Goal: Contribute content

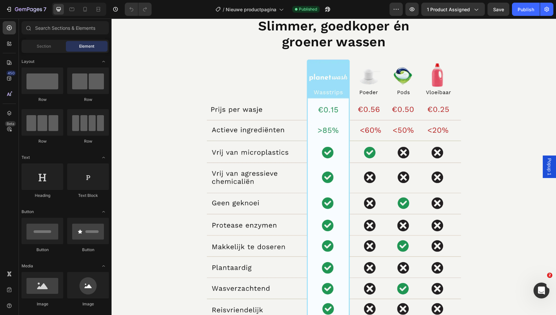
scroll to position [589, 0]
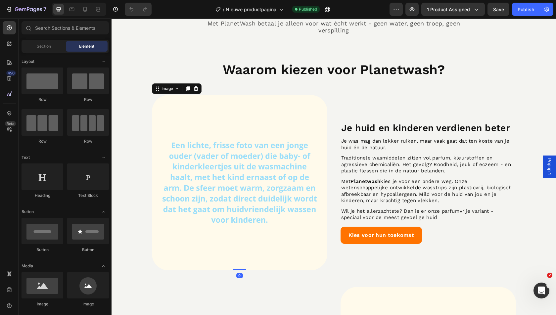
click at [196, 156] on img at bounding box center [239, 182] width 175 height 175
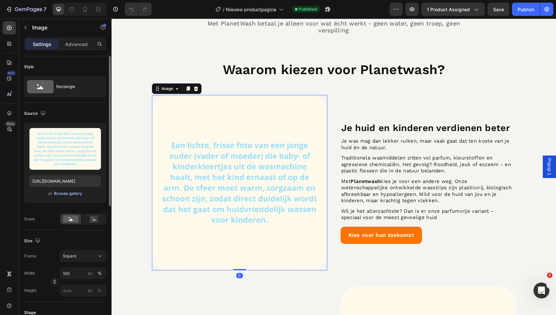
click at [71, 193] on div "Browse gallery" at bounding box center [68, 193] width 28 height 6
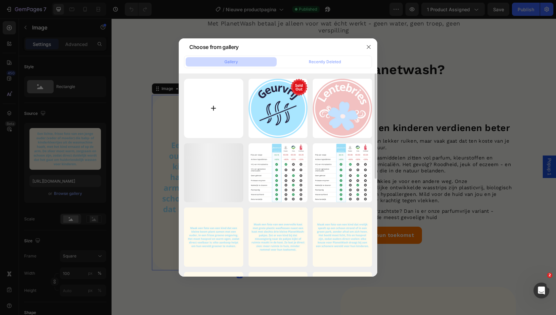
click at [216, 107] on input "file" at bounding box center [213, 108] width 59 height 59
type input "C:\fakepath\Scherm­afbeelding [DATE] 15.52.16.png"
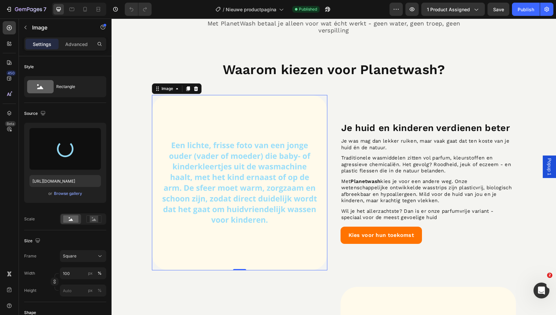
type input "[URL][DOMAIN_NAME]"
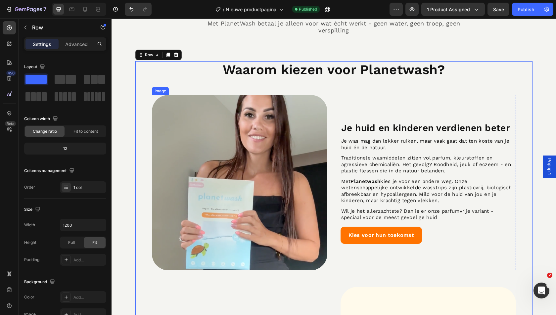
click at [204, 191] on img at bounding box center [239, 182] width 175 height 175
click at [228, 172] on img at bounding box center [239, 182] width 175 height 175
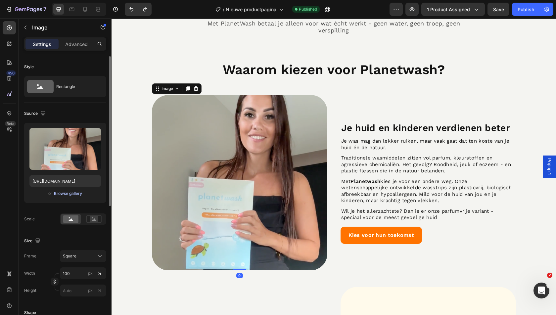
click at [69, 193] on div "Browse gallery" at bounding box center [68, 193] width 28 height 6
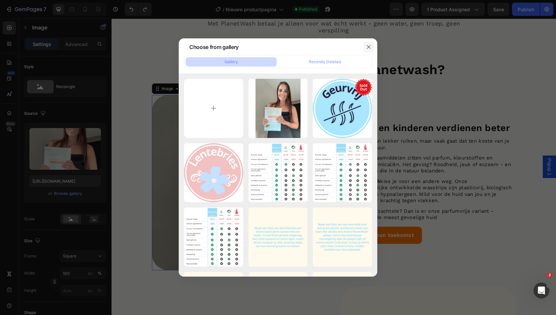
click at [365, 49] on button "button" at bounding box center [368, 47] width 11 height 11
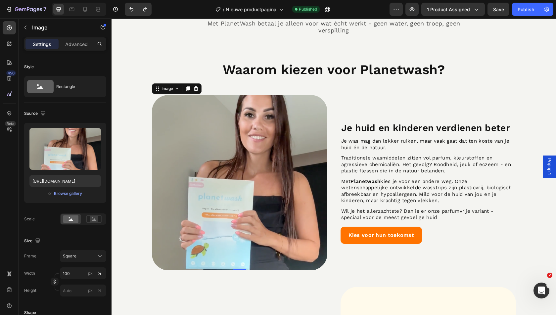
type input "[URL][DOMAIN_NAME]"
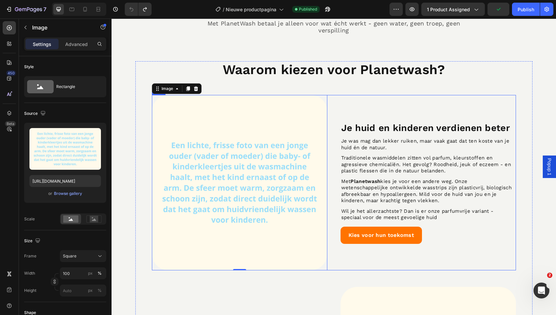
click at [355, 106] on div "Je huid en kinderen verdienen beter Heading Je was mag dan lekker ruiken, maar …" at bounding box center [427, 182] width 175 height 175
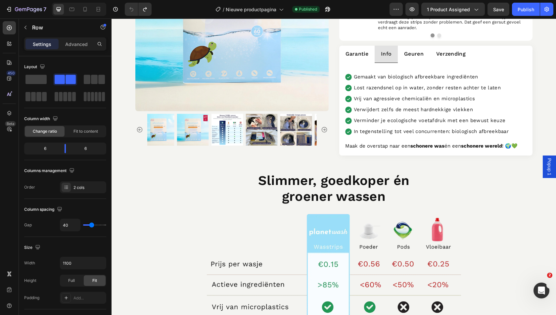
scroll to position [0, 0]
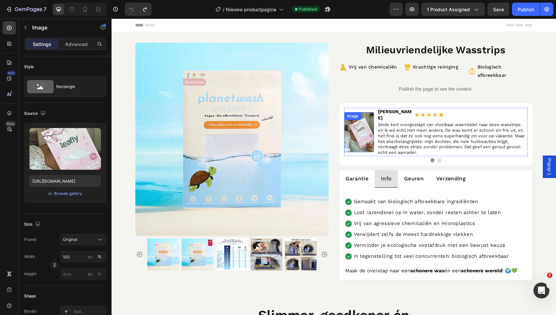
click at [360, 122] on img at bounding box center [359, 132] width 30 height 40
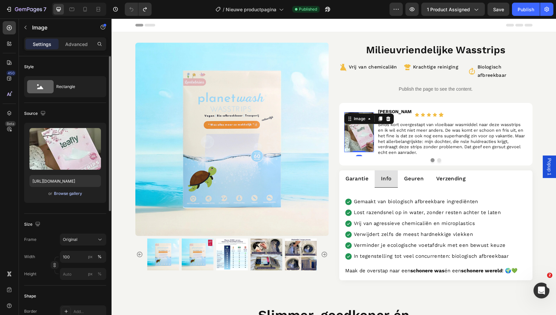
click at [68, 195] on div "Browse gallery" at bounding box center [68, 193] width 28 height 6
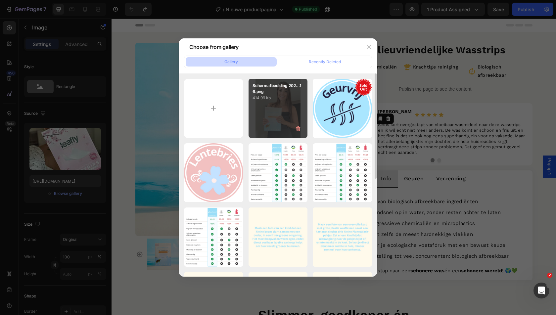
click at [261, 107] on div "Scherm­afbeelding 202...16.png 414.99 kb" at bounding box center [277, 108] width 59 height 59
type input "[URL][DOMAIN_NAME]"
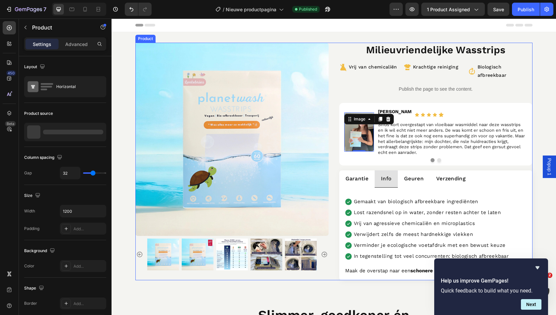
click at [334, 155] on div "Product Images Milieuvriendelijke Wasstrips Product Title Vrij van chemicaliën …" at bounding box center [333, 161] width 397 height 237
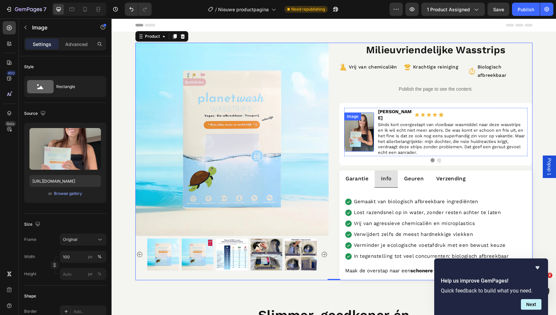
click at [354, 123] on img at bounding box center [359, 131] width 30 height 39
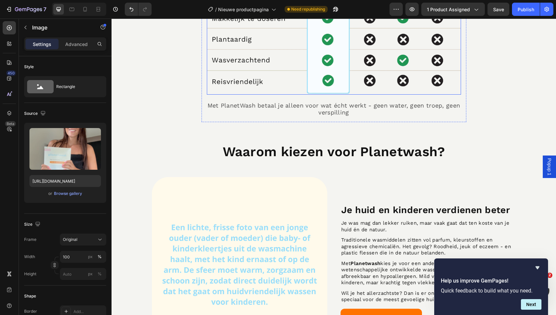
scroll to position [583, 0]
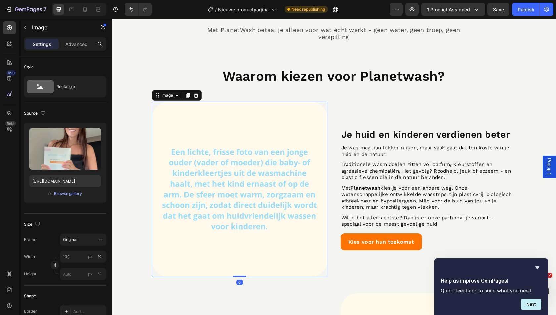
click at [234, 167] on img at bounding box center [239, 189] width 175 height 175
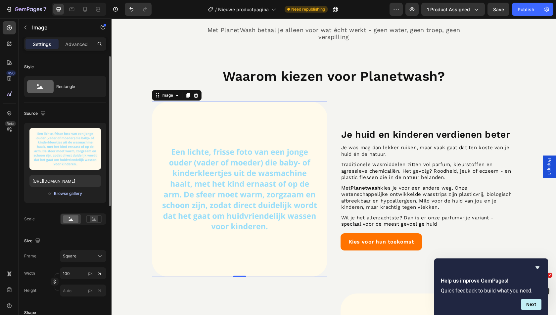
click at [68, 192] on div "Browse gallery" at bounding box center [68, 193] width 28 height 6
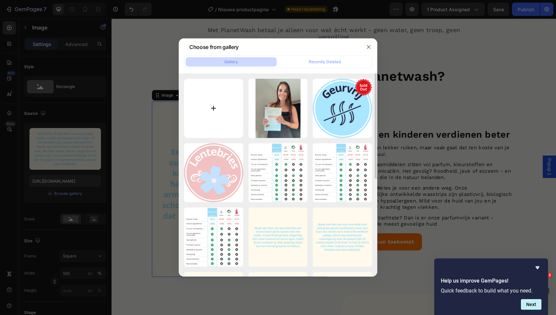
click at [215, 121] on input "file" at bounding box center [213, 108] width 59 height 59
click at [209, 112] on input "file" at bounding box center [213, 108] width 59 height 59
type input "C:\fakepath\Scherm_afbeelding [DATE] 15.57.41.png"
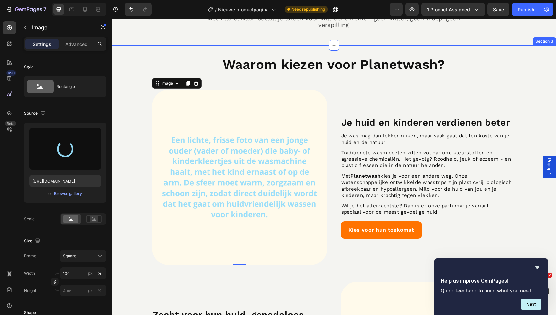
scroll to position [607, 0]
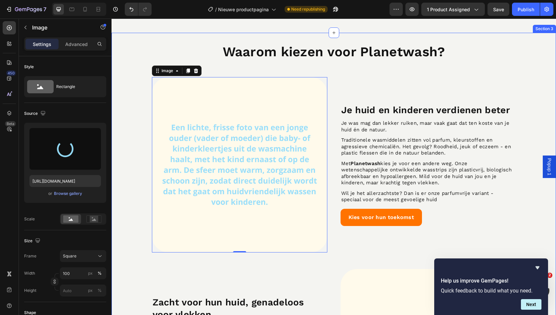
type input "[URL][DOMAIN_NAME]"
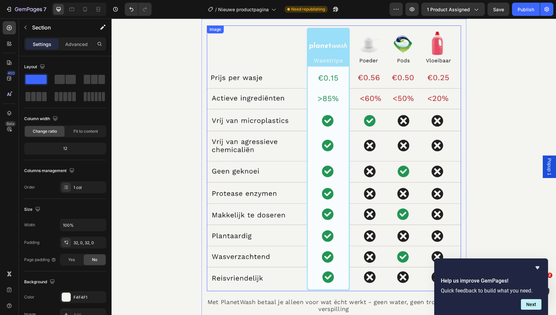
scroll to position [0, 0]
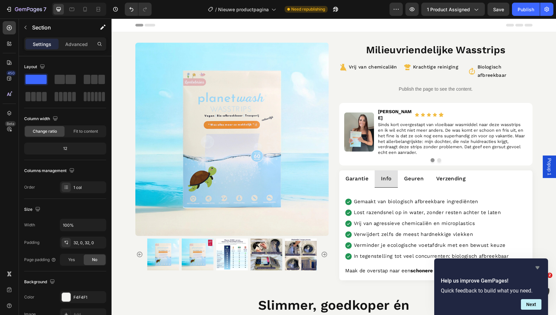
click at [538, 266] on icon "Hide survey" at bounding box center [537, 268] width 8 height 8
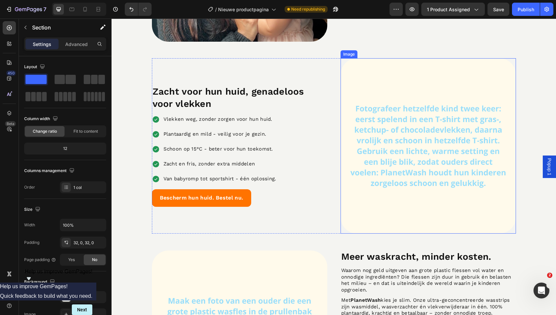
scroll to position [818, 0]
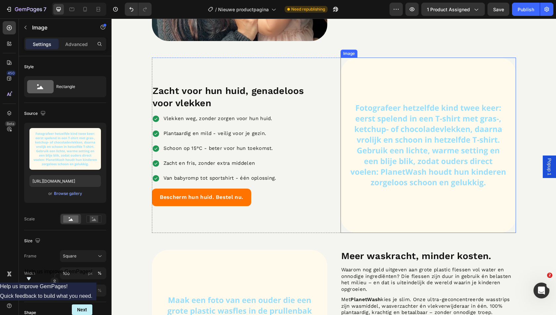
click at [407, 150] on img at bounding box center [427, 145] width 175 height 175
click at [369, 144] on img at bounding box center [427, 145] width 175 height 175
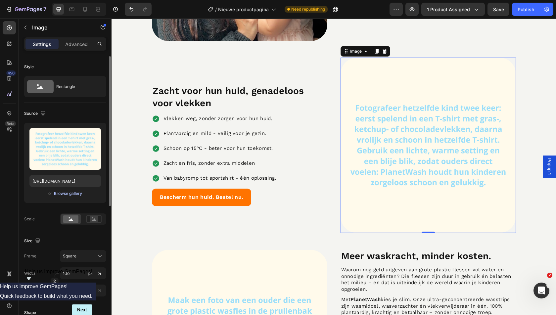
click at [71, 196] on button "Browse gallery" at bounding box center [68, 193] width 29 height 7
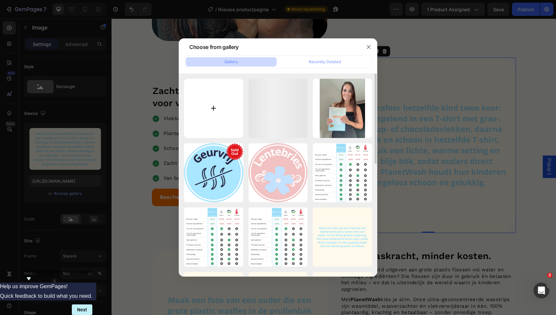
click at [211, 107] on input "file" at bounding box center [213, 108] width 59 height 59
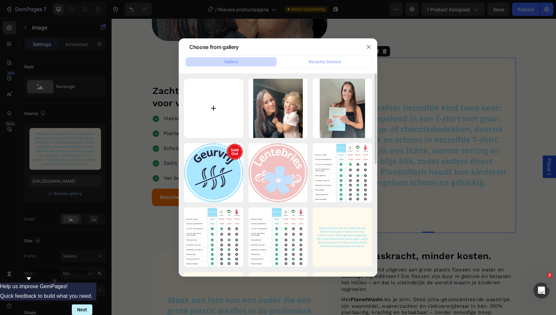
type input "C:\fakepath\child-doing-laundry-59590c945f9b58843f49ad8f-1024x683.jpg"
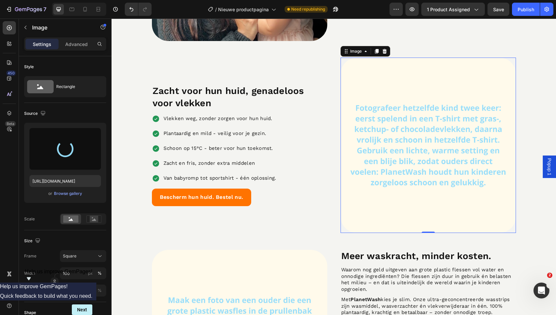
type input "[URL][DOMAIN_NAME]"
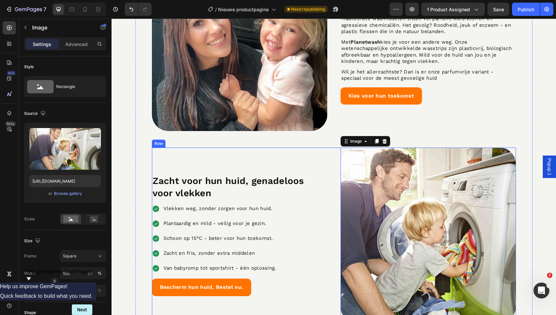
scroll to position [639, 0]
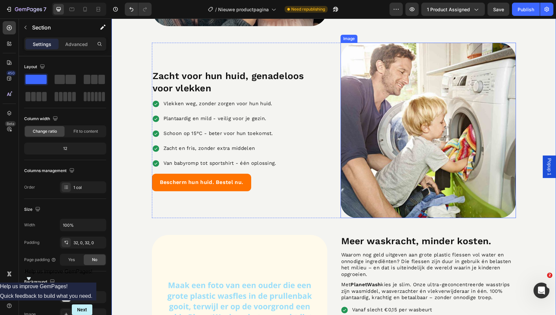
scroll to position [834, 0]
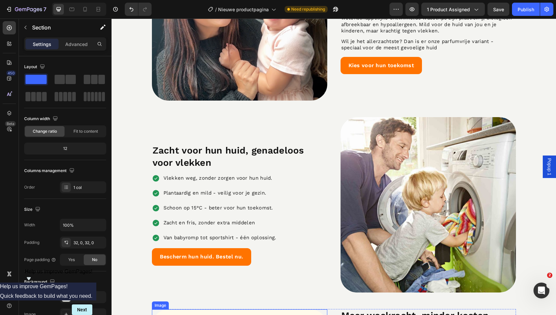
scroll to position [744, 0]
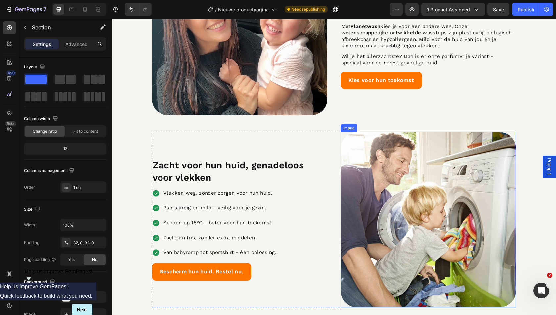
click at [380, 175] on img at bounding box center [427, 219] width 175 height 175
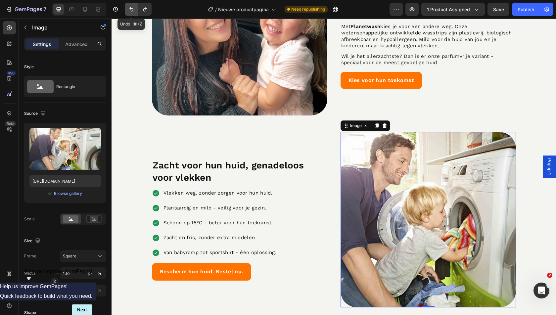
click at [136, 13] on button "Undo/Redo" at bounding box center [131, 9] width 13 height 13
type input "[URL][DOMAIN_NAME]"
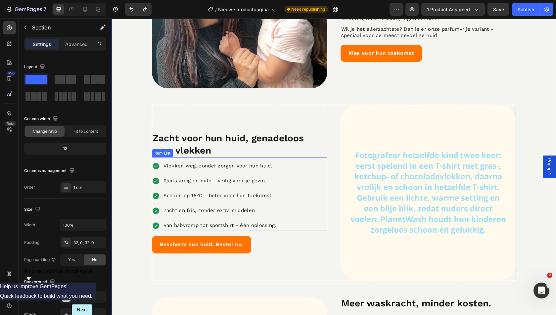
scroll to position [784, 0]
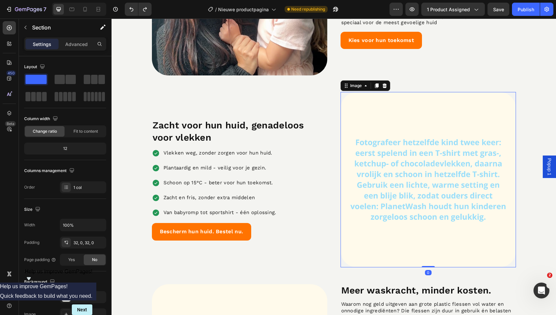
click at [376, 159] on img at bounding box center [427, 179] width 175 height 175
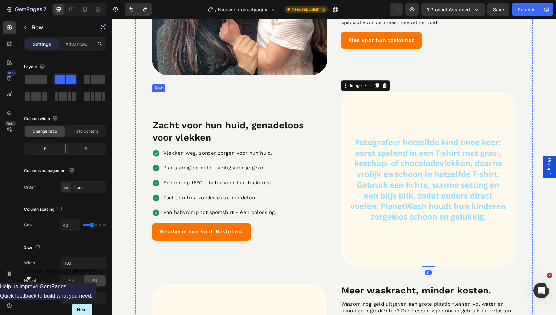
click at [335, 169] on div "Zacht voor hun huid, genadeloos voor vlekken Heading Vlekken weg, zonder zorgen…" at bounding box center [334, 179] width 364 height 175
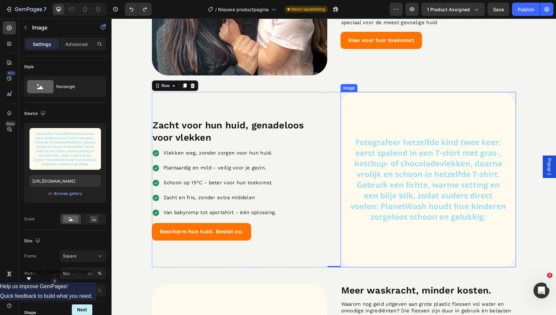
click at [361, 159] on img at bounding box center [427, 179] width 175 height 175
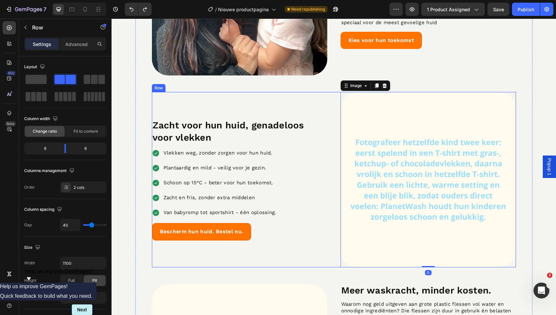
click at [332, 188] on div "Zacht voor hun huid, genadeloos voor vlekken Heading Vlekken weg, zonder zorgen…" at bounding box center [334, 179] width 364 height 175
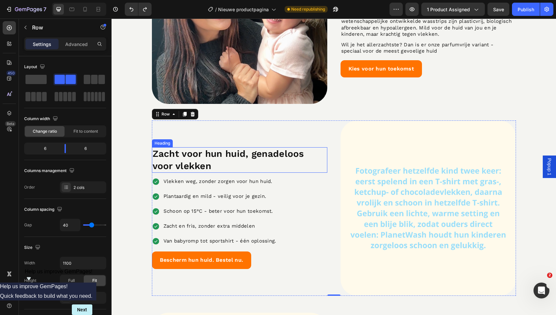
scroll to position [746, 0]
